Goal: Task Accomplishment & Management: Manage account settings

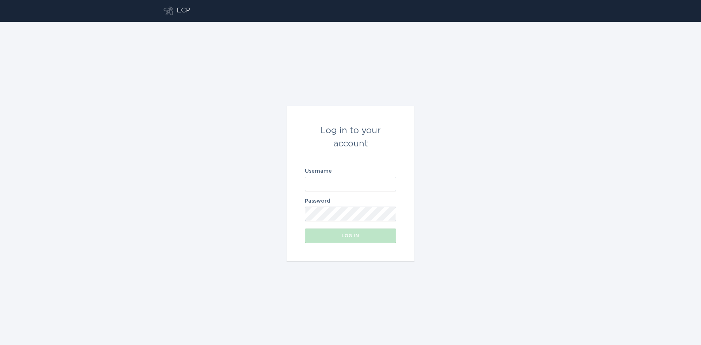
click at [326, 185] on input "Username" at bounding box center [350, 184] width 91 height 15
type input "[EMAIL_ADDRESS][DOMAIN_NAME]"
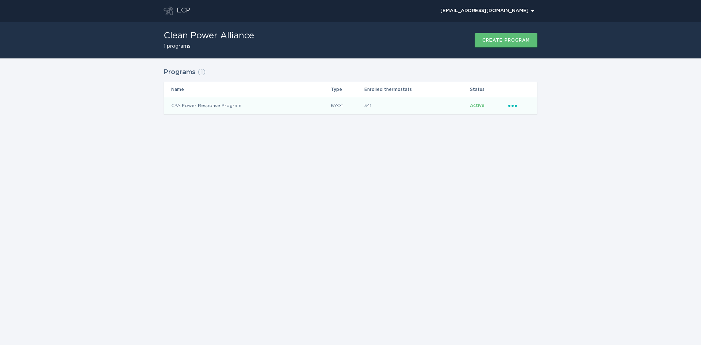
click at [511, 107] on icon "Ellipsis" at bounding box center [513, 104] width 10 height 6
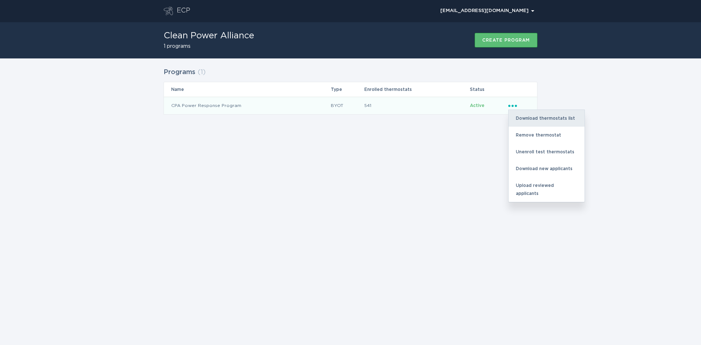
click at [523, 121] on div "Download thermostats list" at bounding box center [547, 118] width 76 height 17
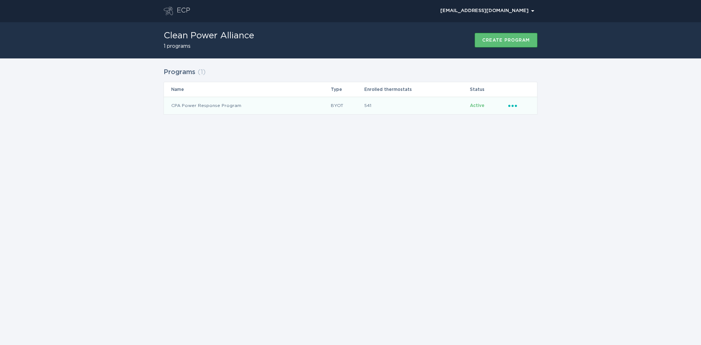
click at [513, 108] on div "Ellipsis" at bounding box center [519, 105] width 22 height 8
click at [535, 139] on div "Remove thermostat" at bounding box center [547, 135] width 76 height 17
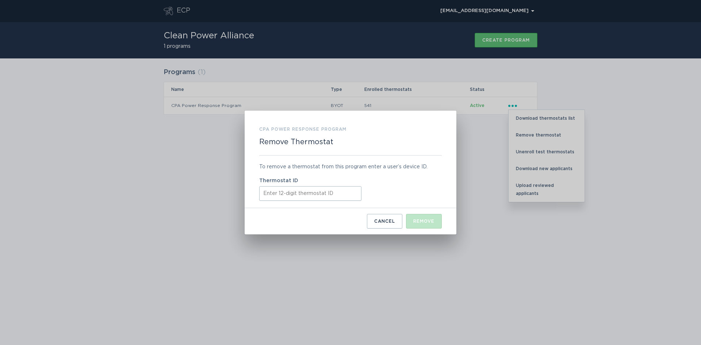
click at [263, 196] on input "Thermostat ID" at bounding box center [310, 193] width 102 height 15
paste input "511874390927"
type input "511874390927"
click at [425, 225] on button "Remove" at bounding box center [424, 221] width 36 height 15
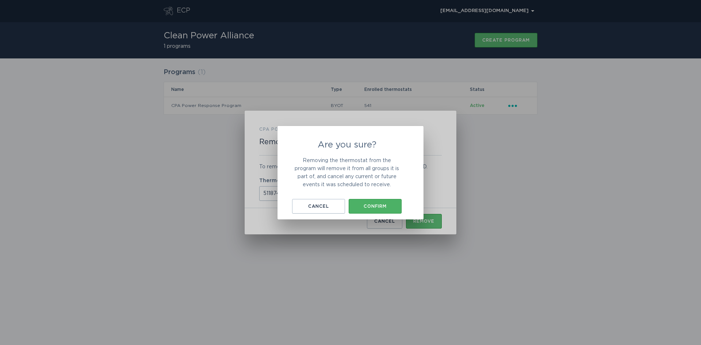
click at [377, 210] on button "Confirm" at bounding box center [375, 206] width 53 height 15
